Goal: Task Accomplishment & Management: Manage account settings

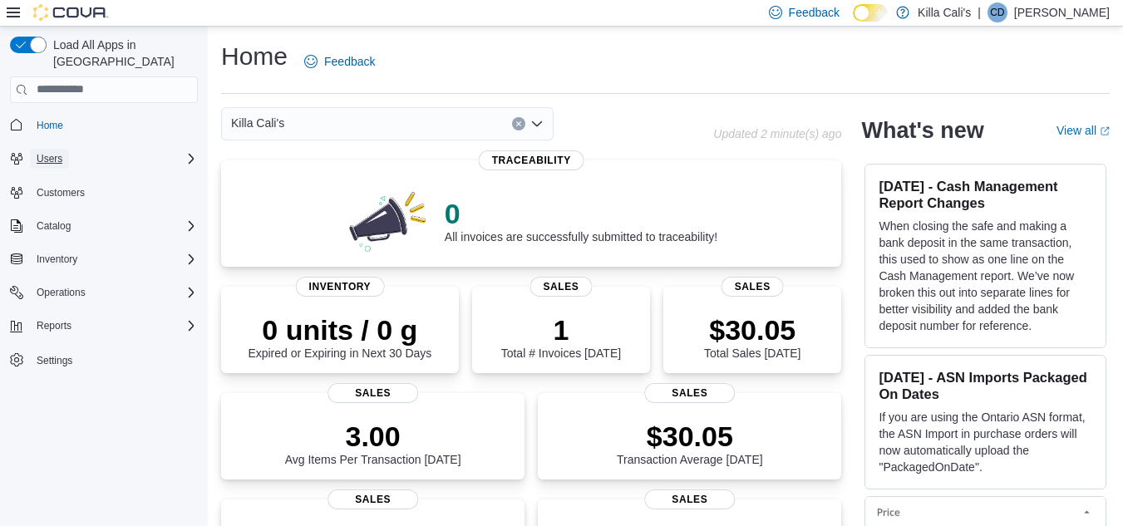
click at [50, 152] on span "Users" at bounding box center [50, 158] width 26 height 13
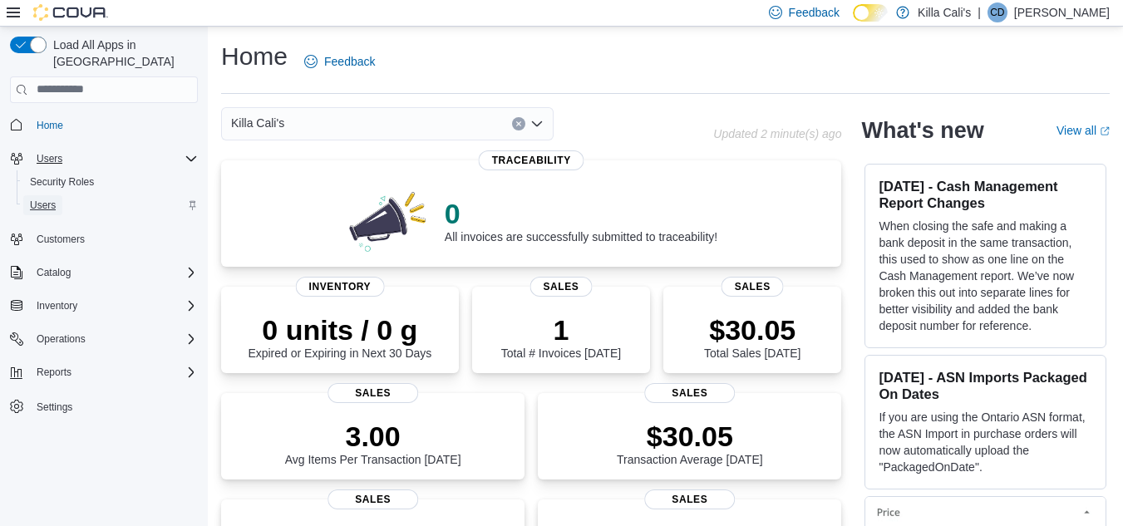
click at [32, 199] on span "Users" at bounding box center [43, 205] width 26 height 13
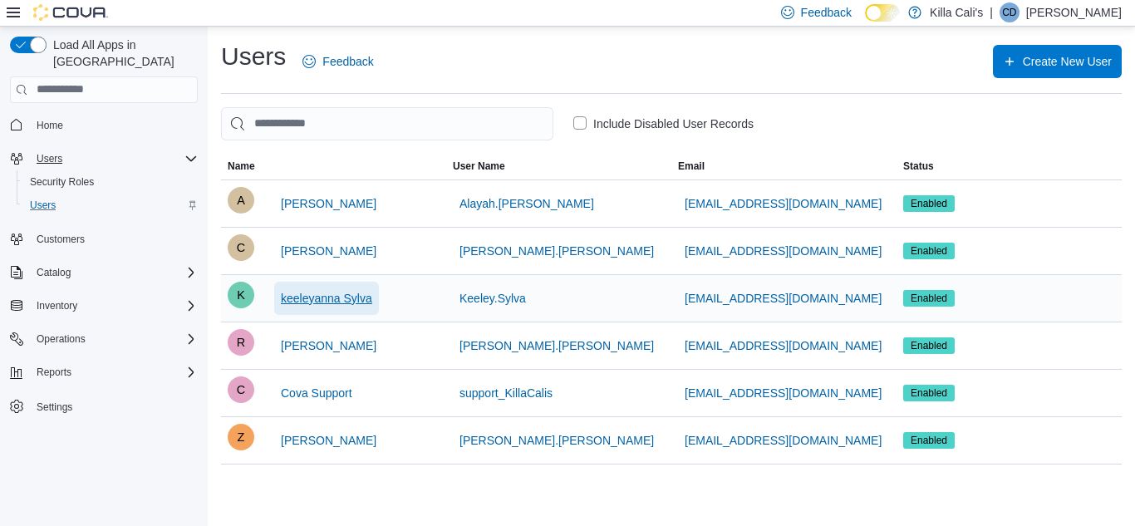
click at [329, 293] on span "keeleyanna Sylva" at bounding box center [326, 298] width 91 height 17
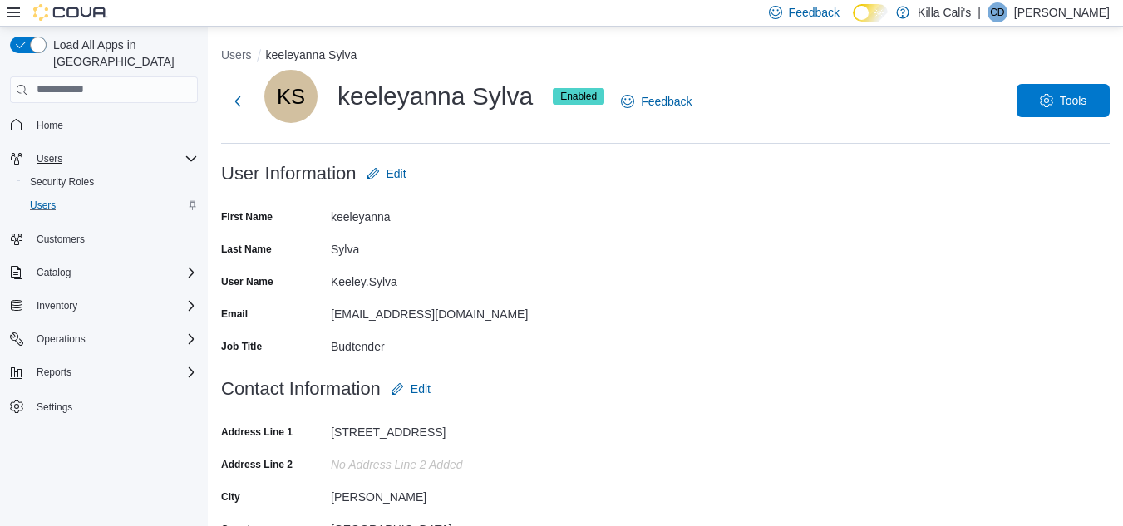
click at [1081, 96] on span "Tools" at bounding box center [1072, 100] width 27 height 17
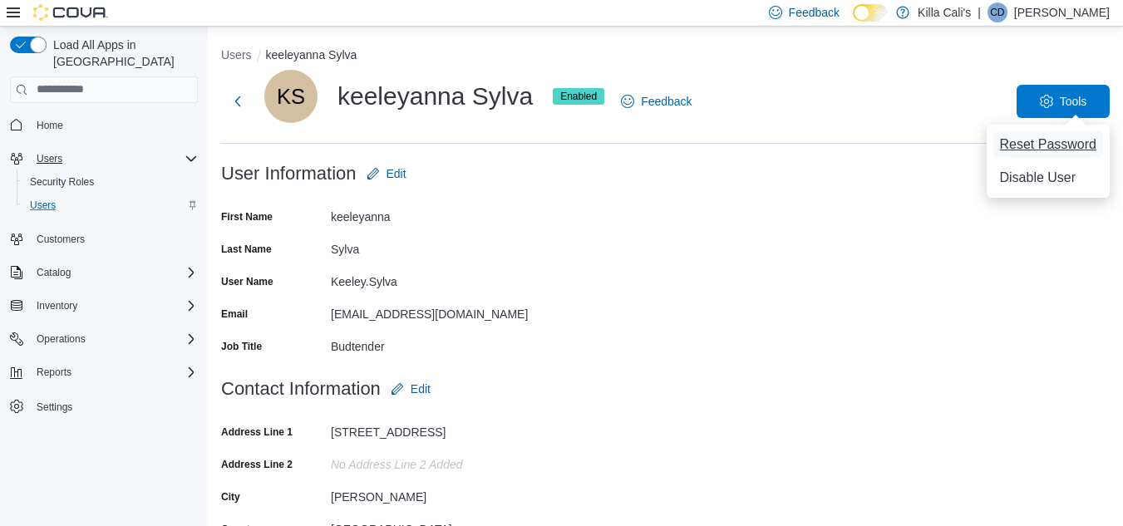
click at [1015, 140] on span "Reset Password" at bounding box center [1048, 145] width 97 height 20
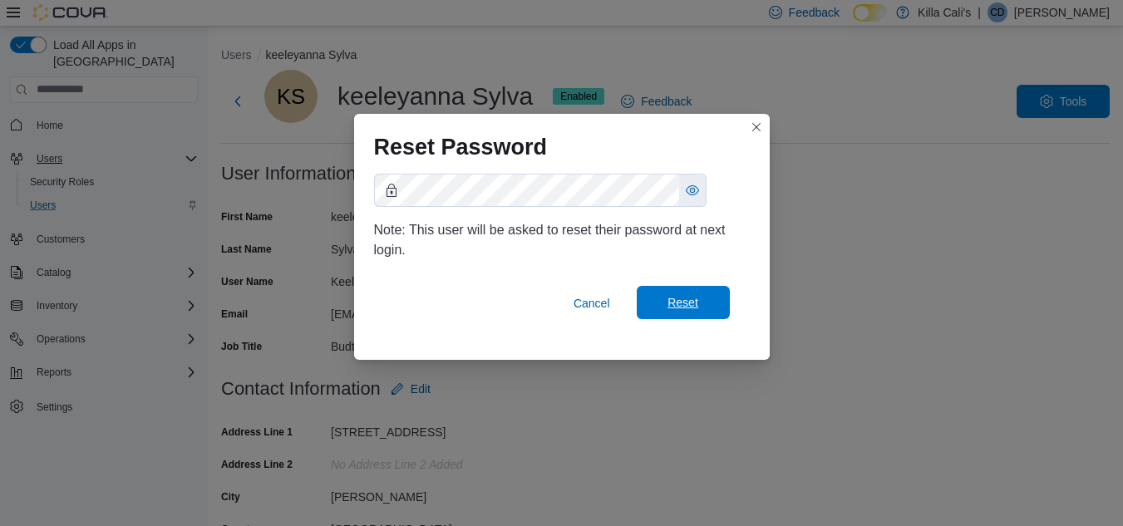
click at [681, 304] on span "Reset" at bounding box center [682, 302] width 31 height 17
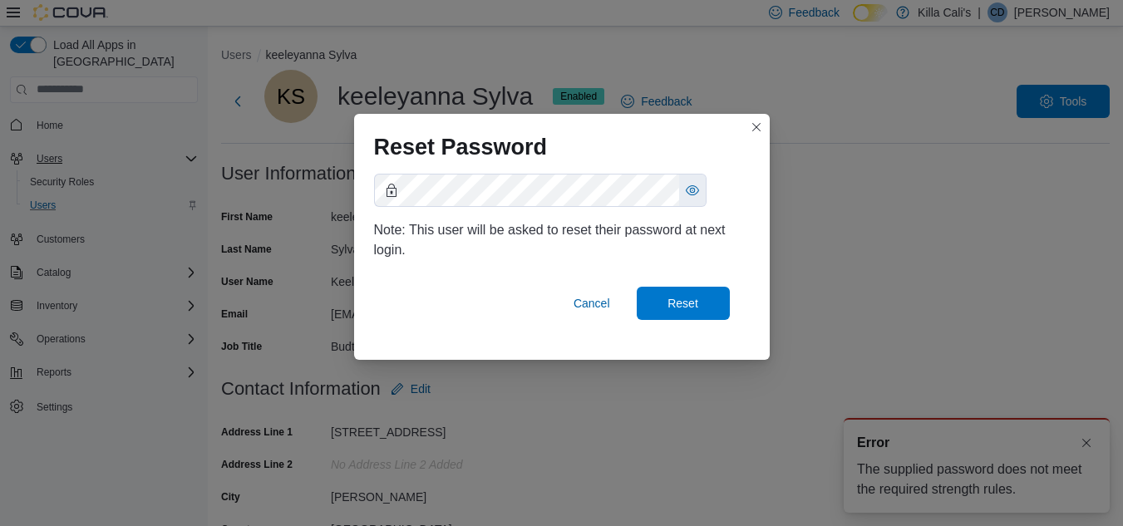
click at [1083, 444] on div "Reset Password Note: This user will be asked to reset their password at next lo…" at bounding box center [561, 263] width 1123 height 526
click at [362, 182] on div "Note: This user will be asked to reset their password at next login. Cancel Res…" at bounding box center [561, 263] width 415 height 193
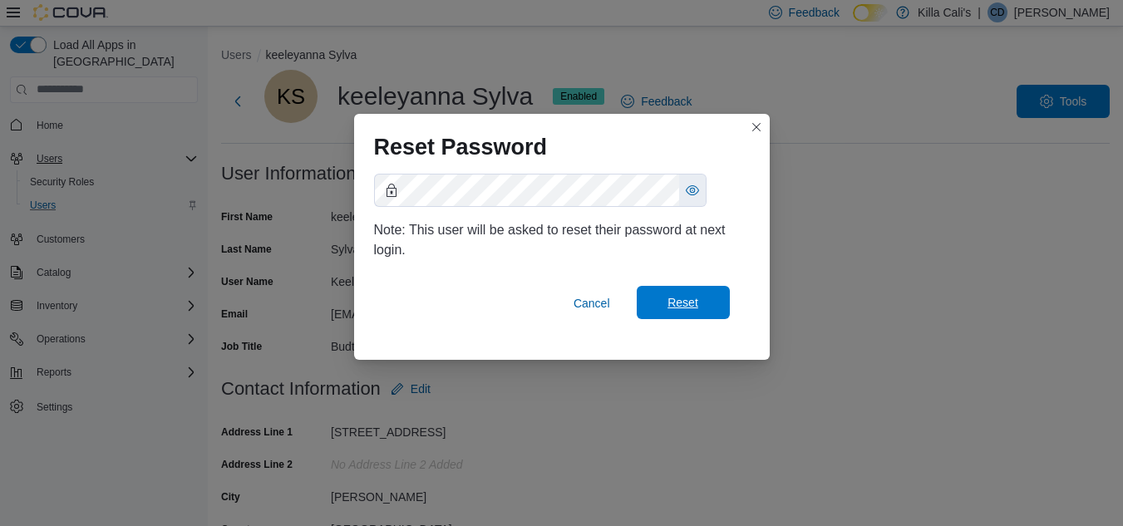
click at [676, 305] on span "Reset" at bounding box center [682, 302] width 31 height 17
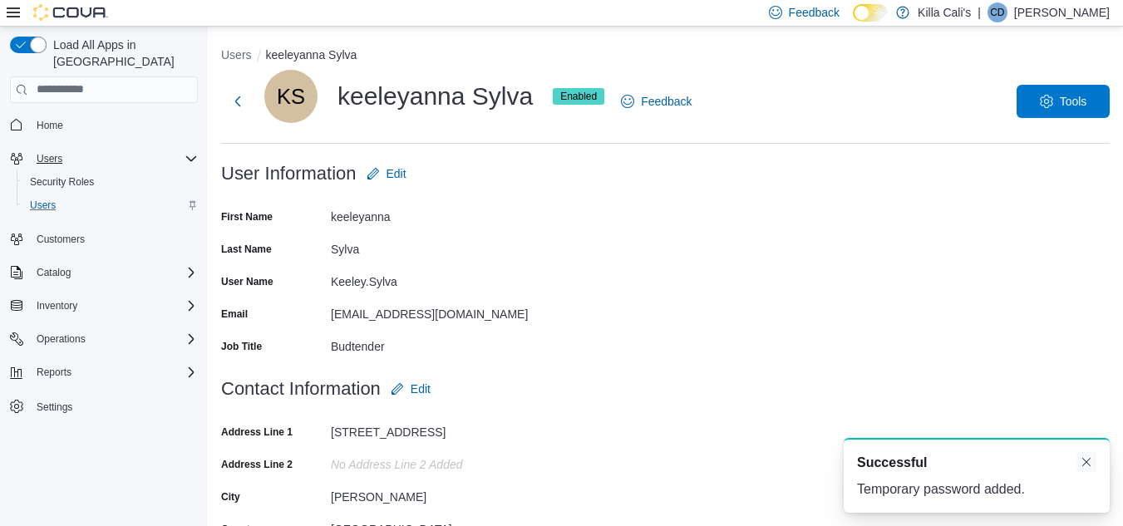
click at [1088, 460] on button "Dismiss toast" at bounding box center [1086, 462] width 20 height 20
